Goal: Navigation & Orientation: Find specific page/section

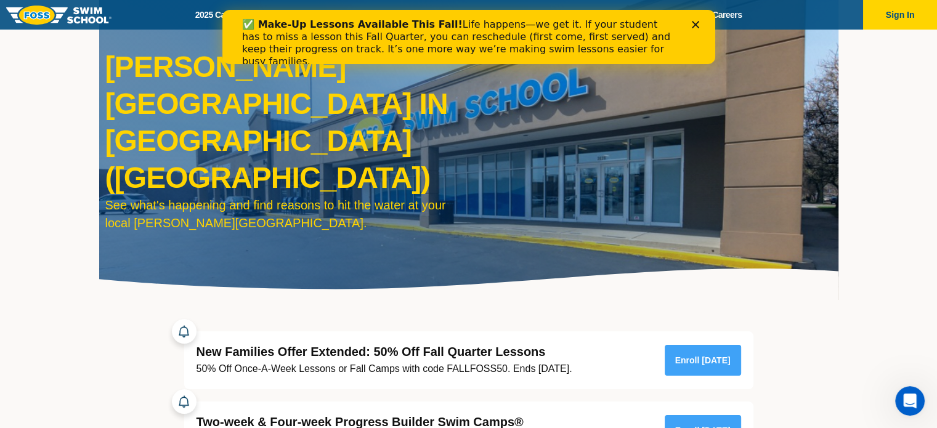
click at [690, 23] on div "✅ Make-Up Lessons Available This Fall! Life happens—we get it. If your student …" at bounding box center [469, 43] width 454 height 57
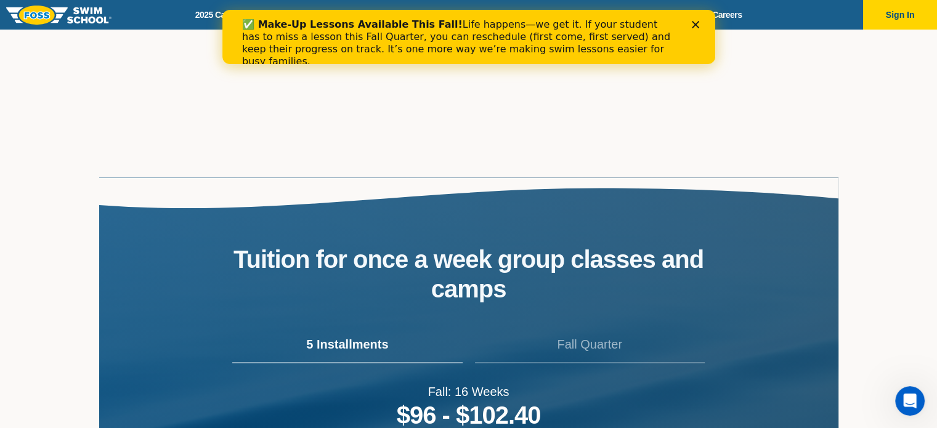
scroll to position [1664, 0]
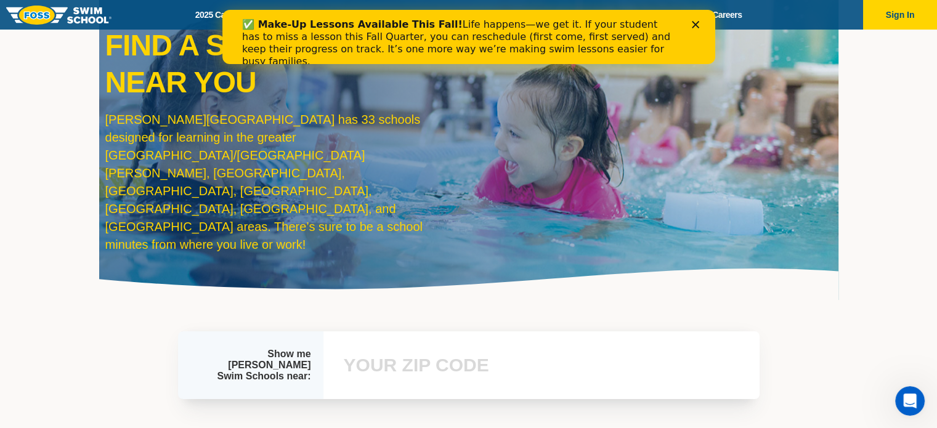
click at [0, 0] on span "Menu" at bounding box center [0, 0] width 0 height 0
click at [863, 30] on button "Sign In" at bounding box center [900, 15] width 74 height 30
